Goal: Find specific page/section: Find specific page/section

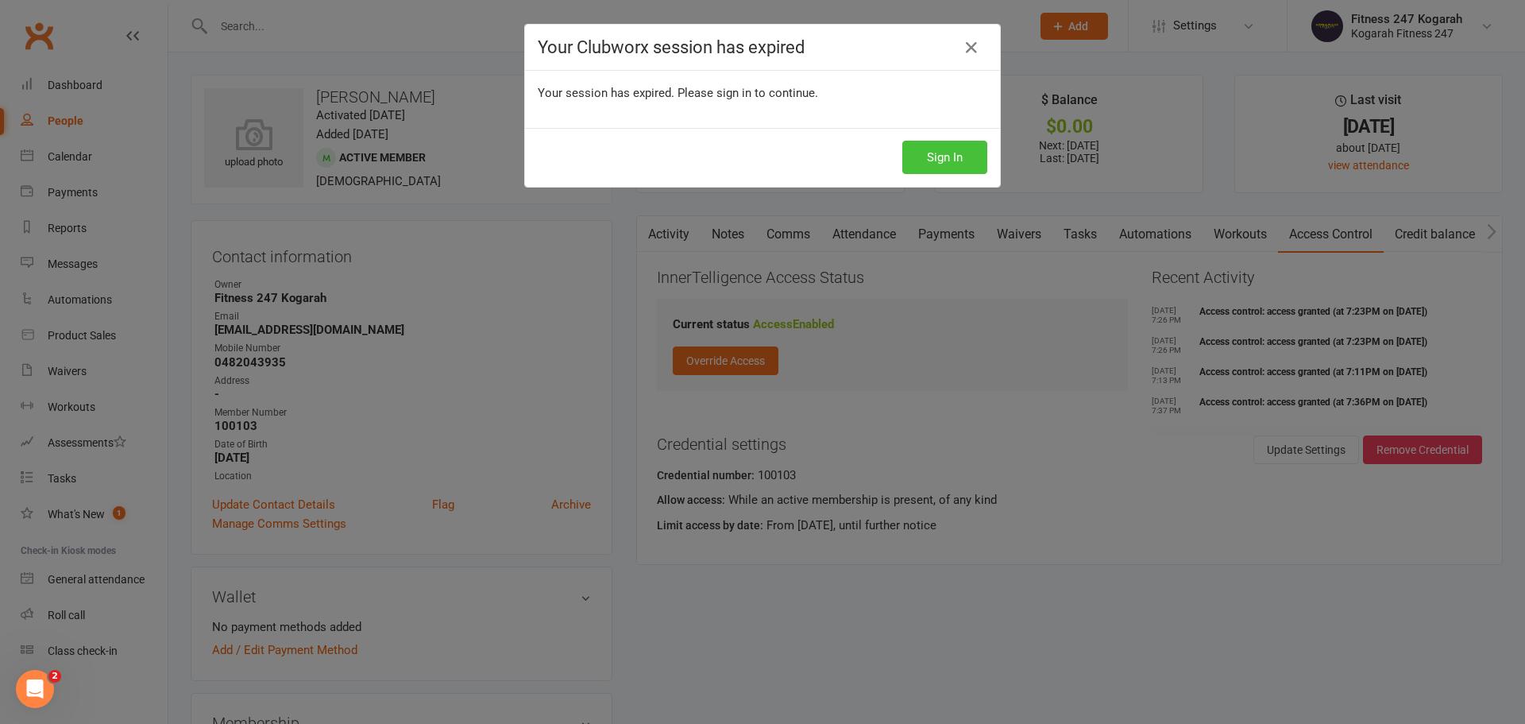
click at [940, 156] on button "Sign In" at bounding box center [944, 157] width 85 height 33
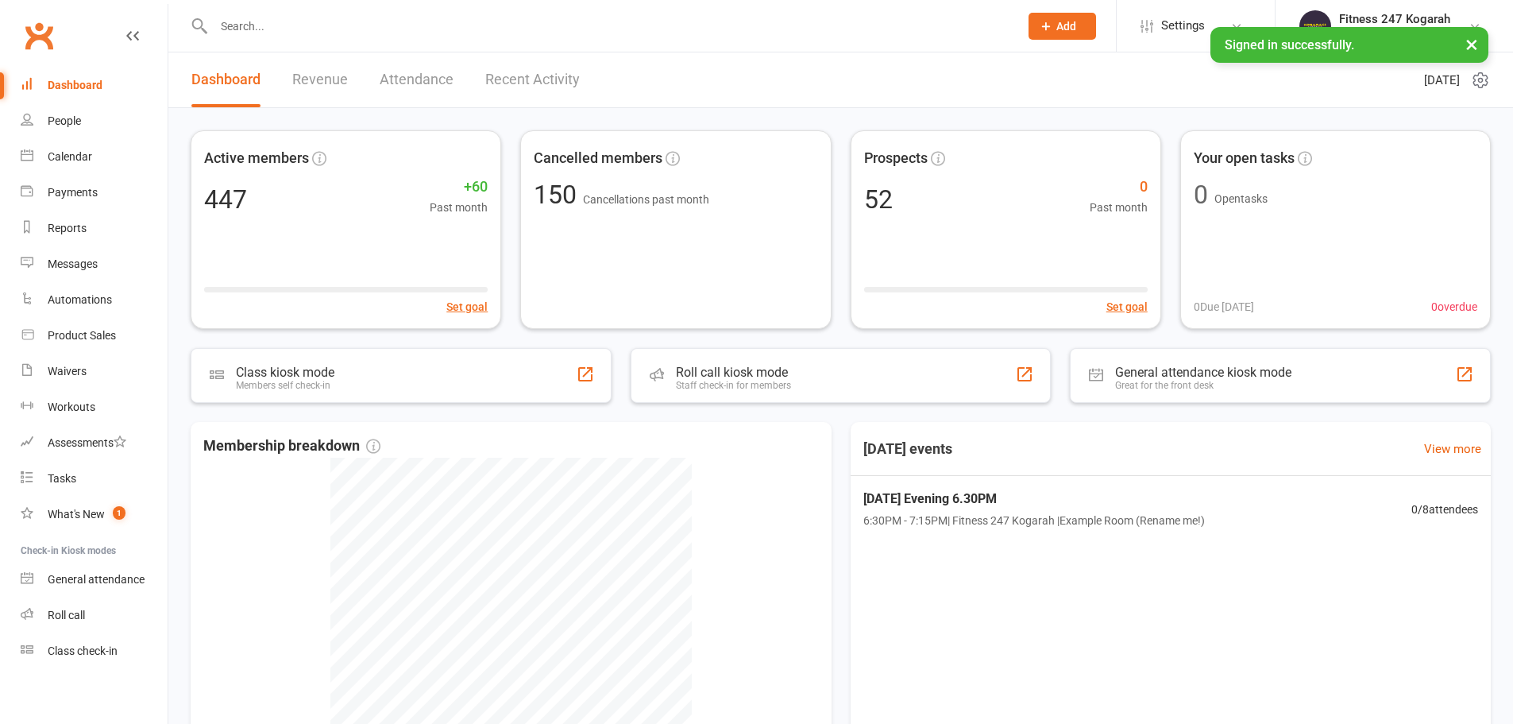
click at [269, 15] on input "text" at bounding box center [608, 26] width 799 height 22
paste input "Andy Chau"
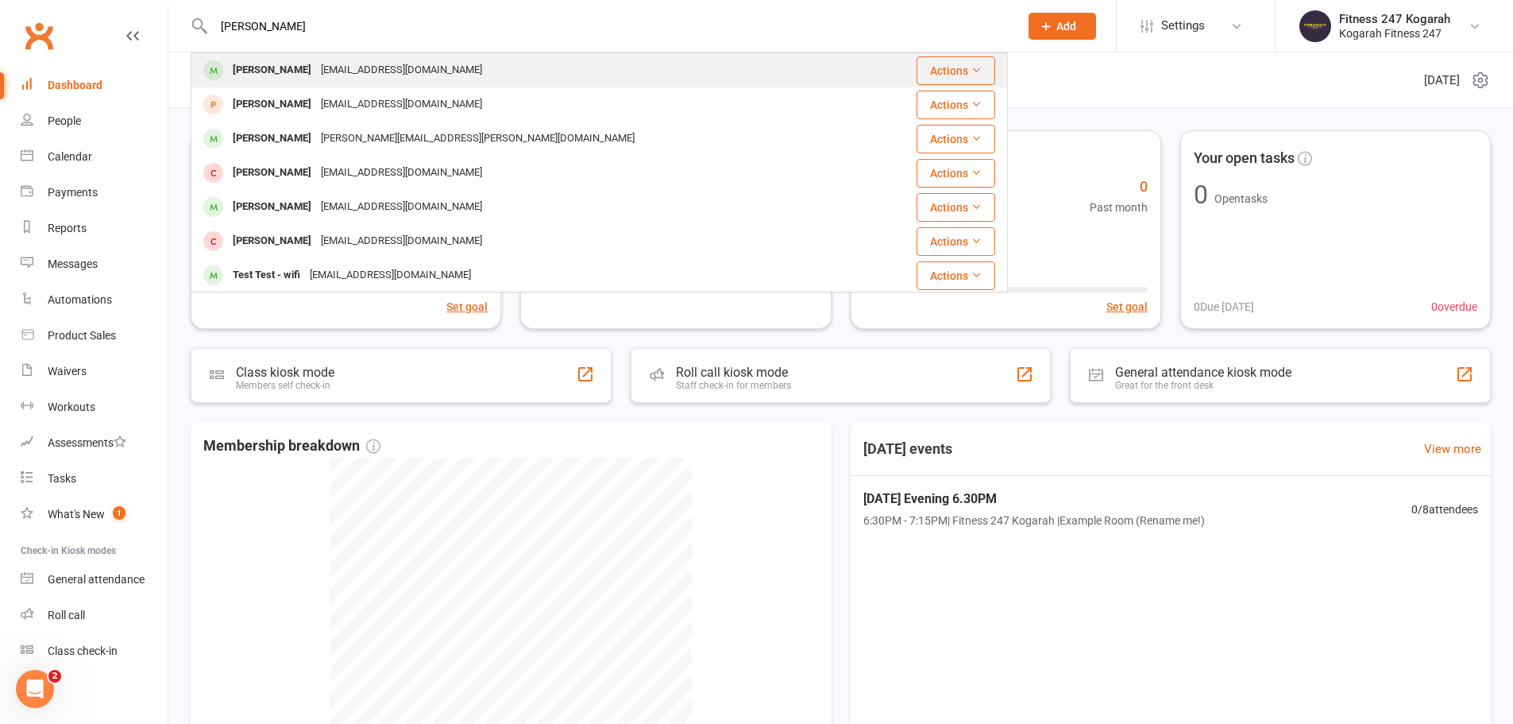
type input "Andy Chau"
click at [357, 76] on div "andyweichau@gmail.com" at bounding box center [401, 70] width 171 height 23
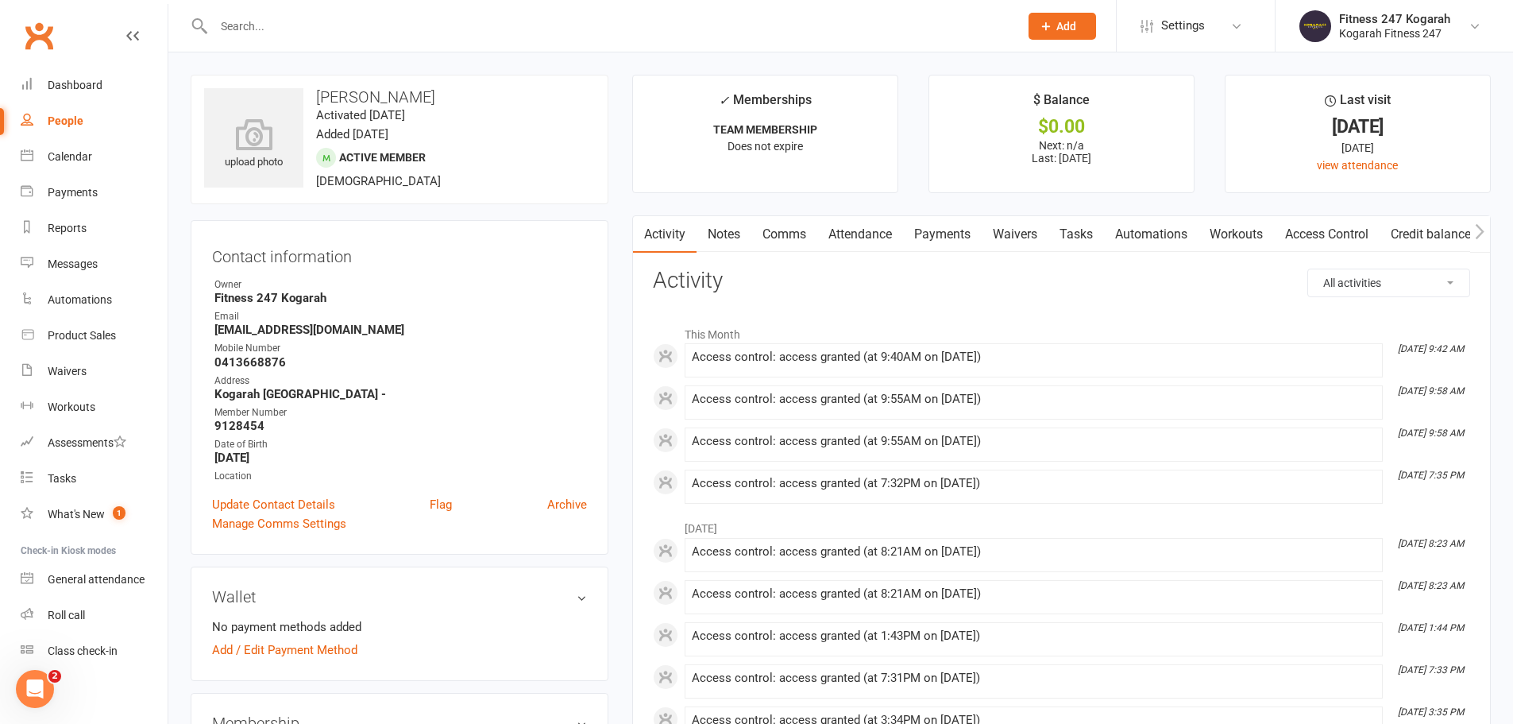
click at [1361, 233] on link "Access Control" at bounding box center [1327, 234] width 106 height 37
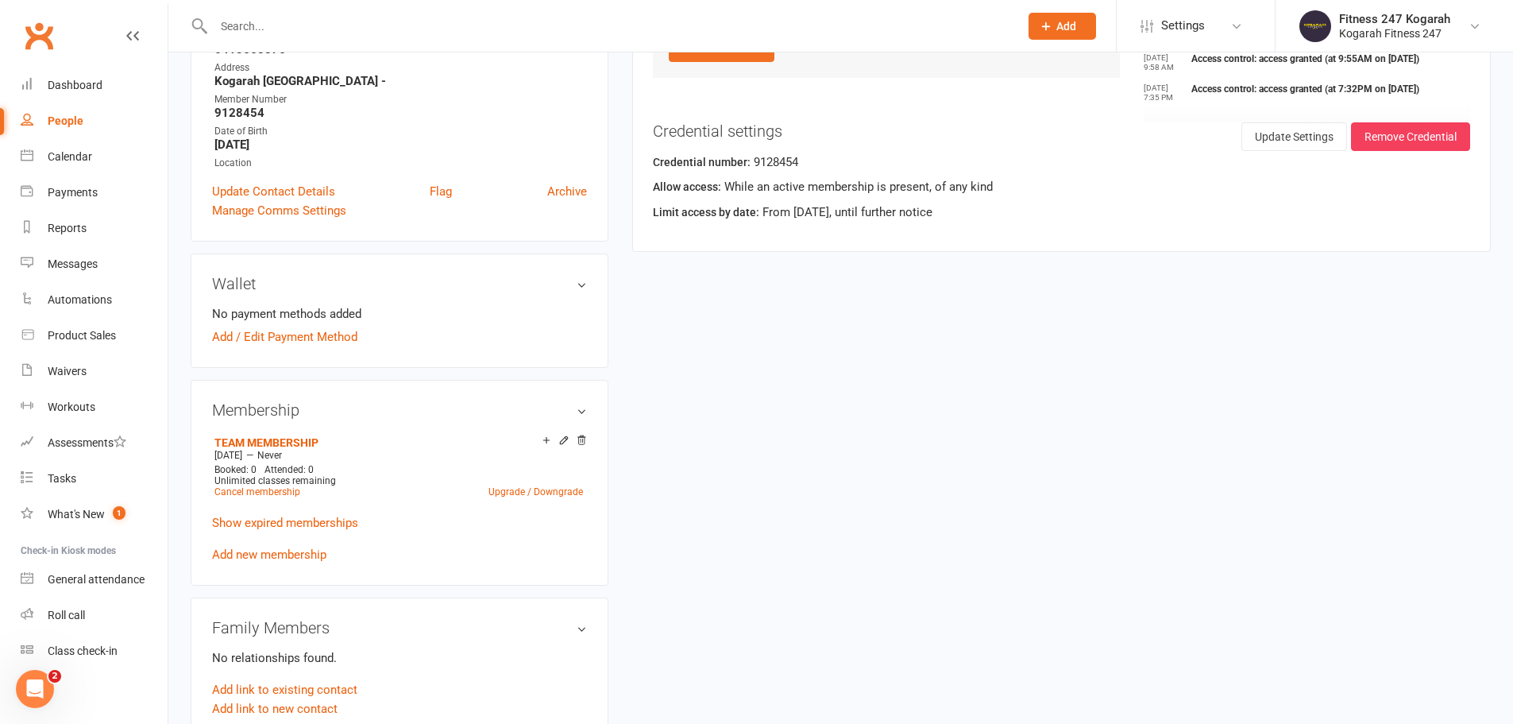
scroll to position [318, 0]
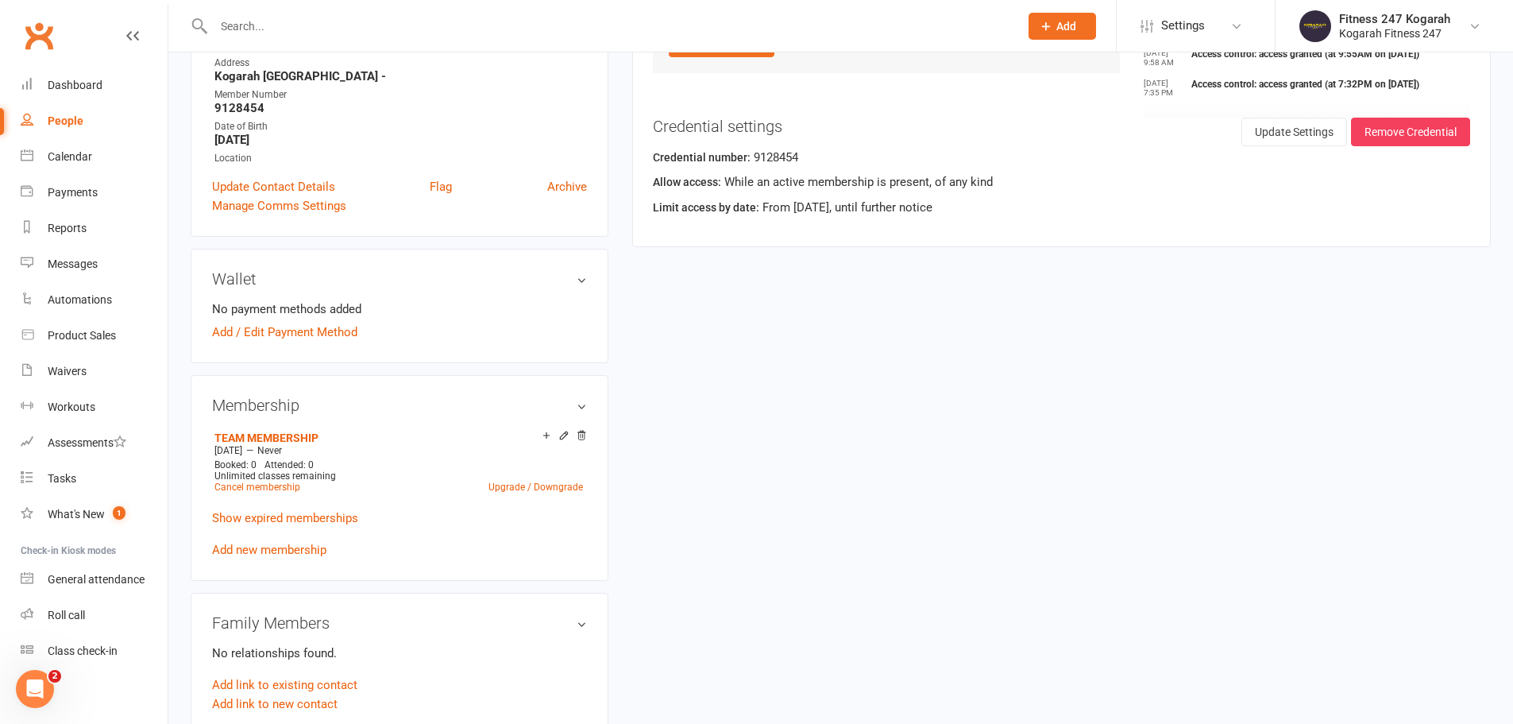
click at [310, 25] on input "text" at bounding box center [608, 26] width 799 height 22
paste input "Juliano Guizzo Bento"
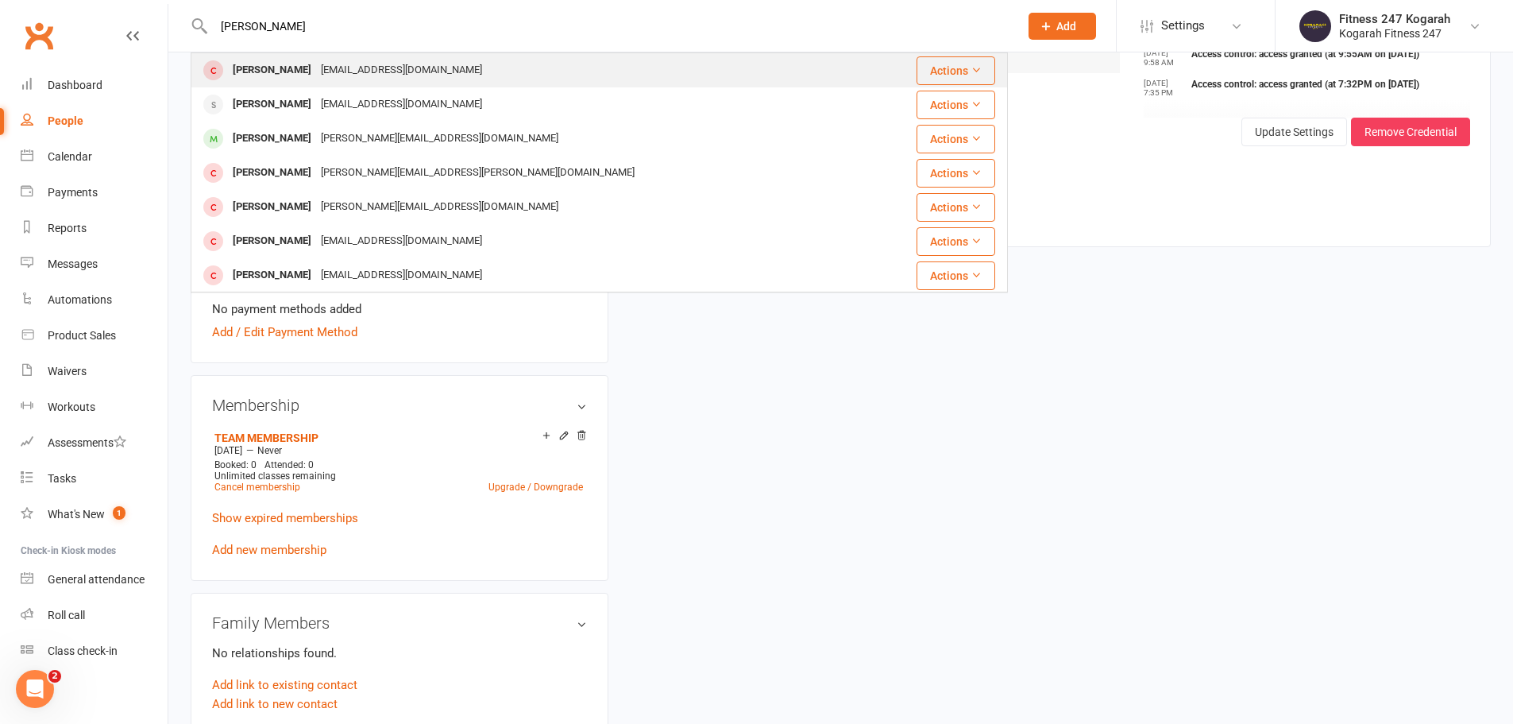
type input "Juliano Guizzo Bento"
click at [271, 64] on div "Juliano Guizzo Bento" at bounding box center [272, 70] width 88 height 23
